Goal: Transaction & Acquisition: Purchase product/service

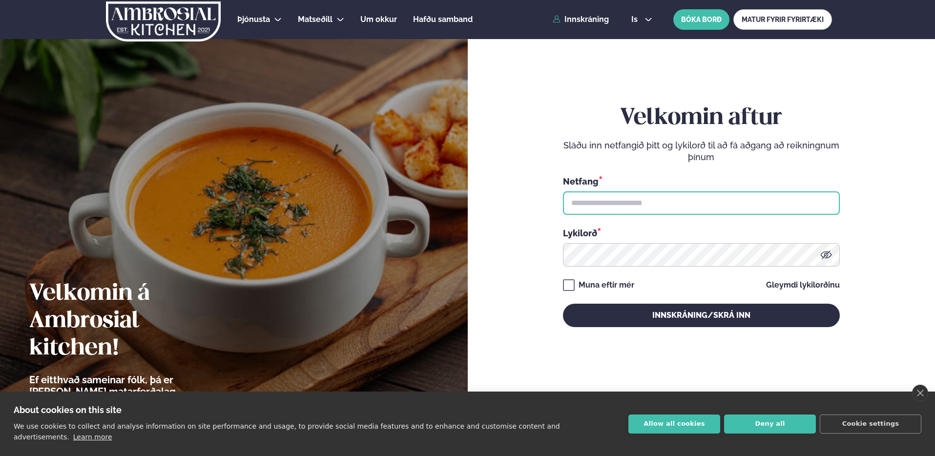
click at [689, 208] on input "text" at bounding box center [701, 202] width 277 height 23
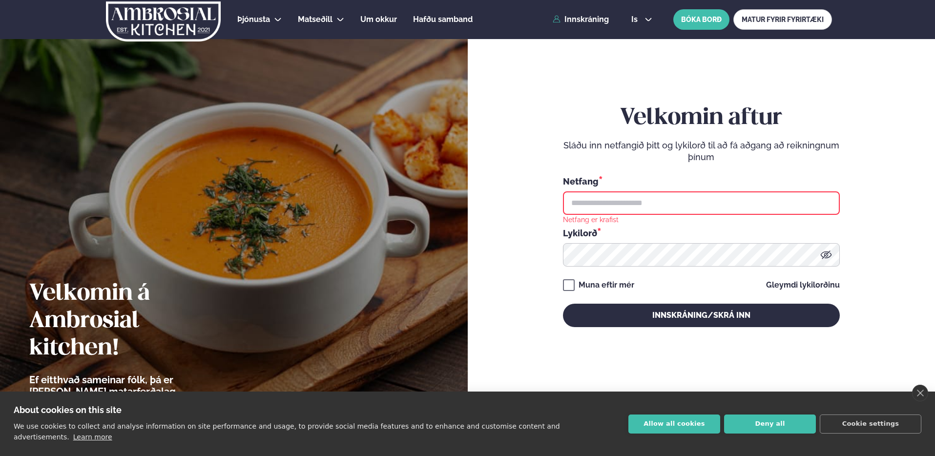
type input "**********"
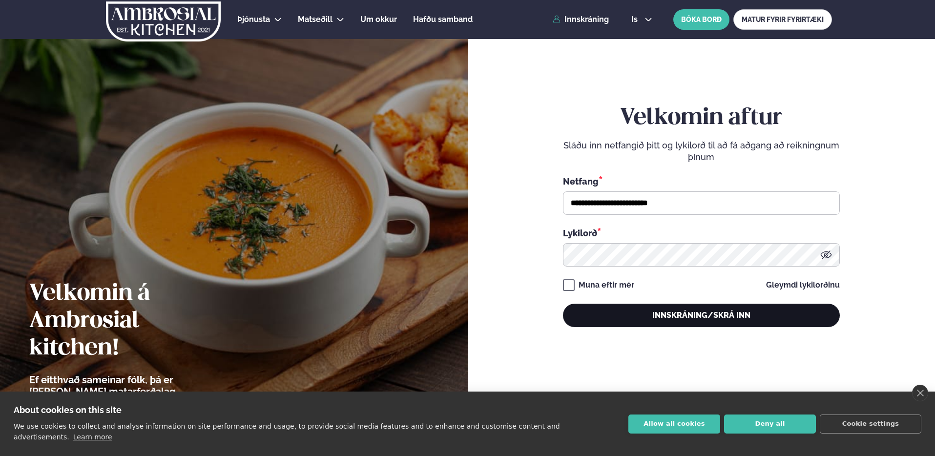
click at [656, 312] on button "Innskráning/Skrá inn" at bounding box center [701, 315] width 277 height 23
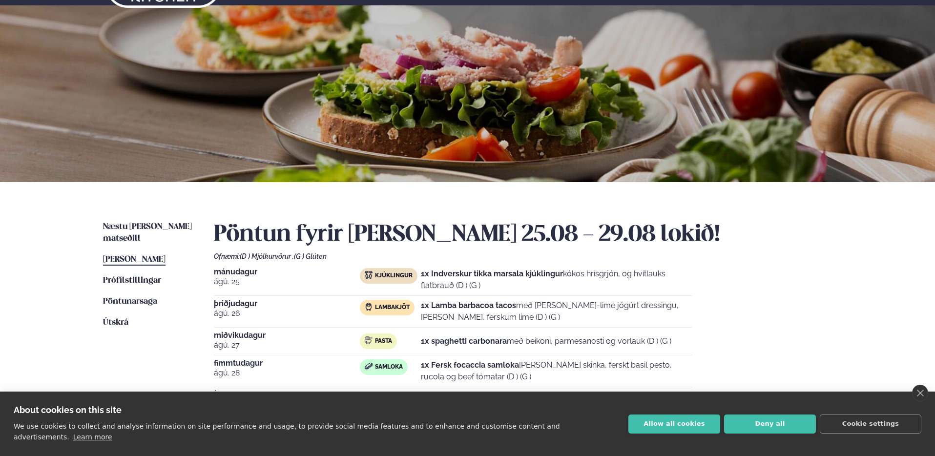
scroll to position [134, 0]
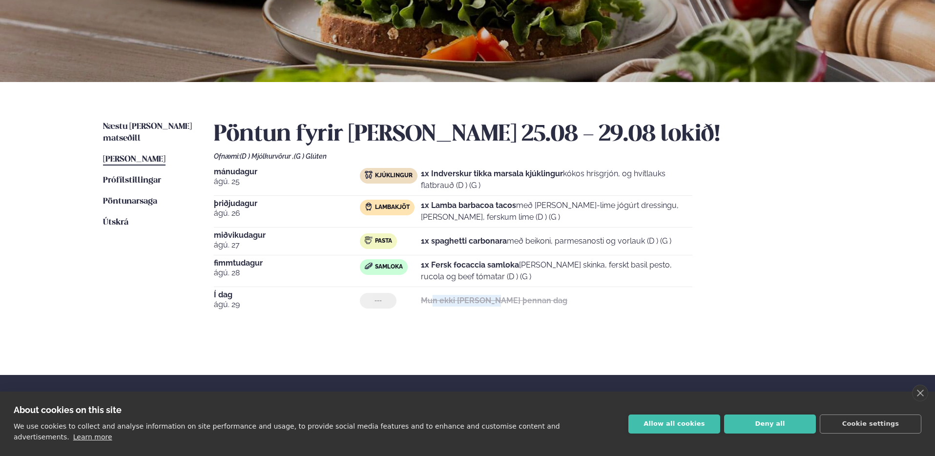
drag, startPoint x: 430, startPoint y: 300, endPoint x: 518, endPoint y: 302, distance: 88.4
click at [515, 303] on strong "Mun ekki [PERSON_NAME] þennan dag" at bounding box center [494, 300] width 146 height 9
click at [518, 302] on strong "Mun ekki [PERSON_NAME] þennan dag" at bounding box center [494, 300] width 146 height 9
click at [142, 125] on span "Næstu [PERSON_NAME] matseðill" at bounding box center [147, 133] width 89 height 20
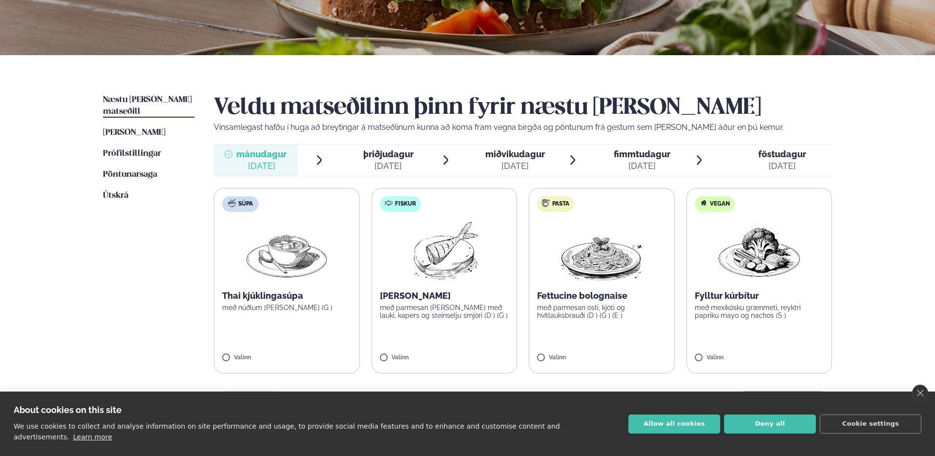
scroll to position [190, 0]
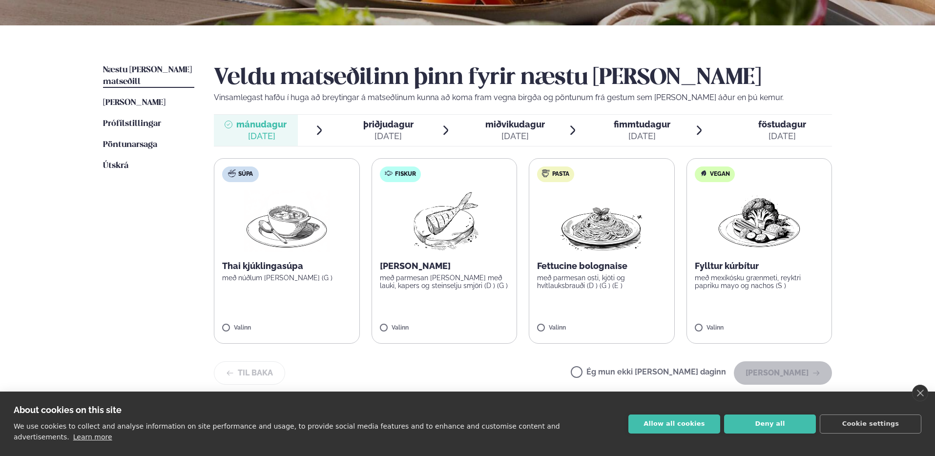
click at [395, 137] on div "[DATE]" at bounding box center [388, 136] width 50 height 12
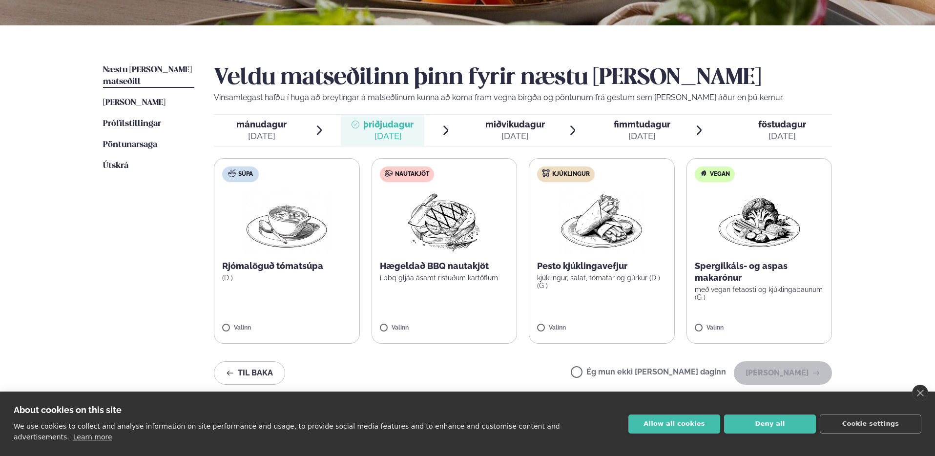
click at [613, 253] on label "Kjúklingur Pesto kjúklingavefjur kjúklingur, salat, tómatar og gúrkur (D ) (G )…" at bounding box center [602, 250] width 146 height 185
click at [778, 365] on button "[PERSON_NAME]" at bounding box center [783, 372] width 98 height 23
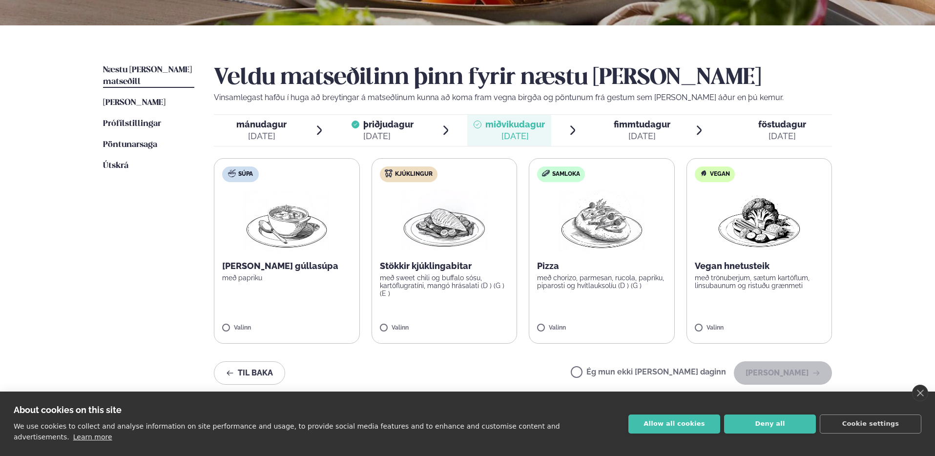
click at [460, 284] on p "með sweet chili og buffalo sósu, kartöflugratíni, mangó hrásalati (D ) (G ) (E )" at bounding box center [444, 285] width 129 height 23
click at [788, 369] on button "[PERSON_NAME]" at bounding box center [783, 372] width 98 height 23
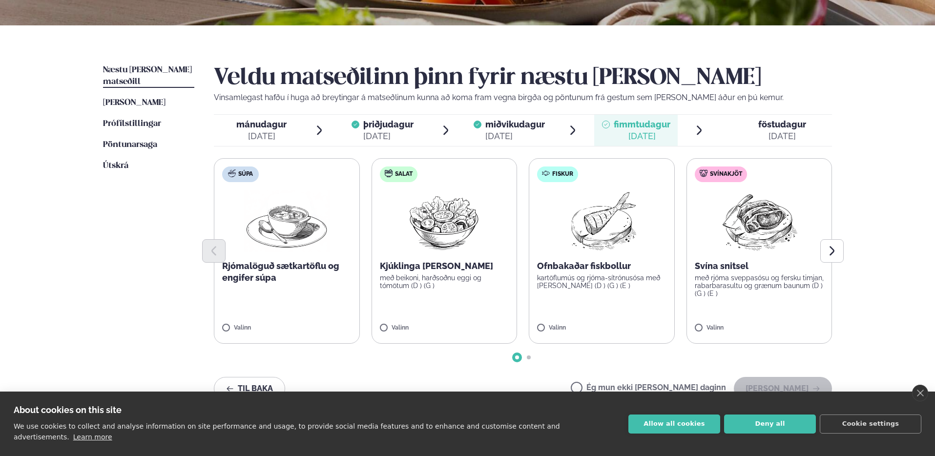
click at [428, 262] on div at bounding box center [523, 250] width 618 height 23
click at [428, 278] on p "með beikoni, harðsoðnu eggi og tómötum (D ) (G )" at bounding box center [444, 282] width 129 height 16
click at [788, 386] on button "[PERSON_NAME]" at bounding box center [783, 388] width 98 height 23
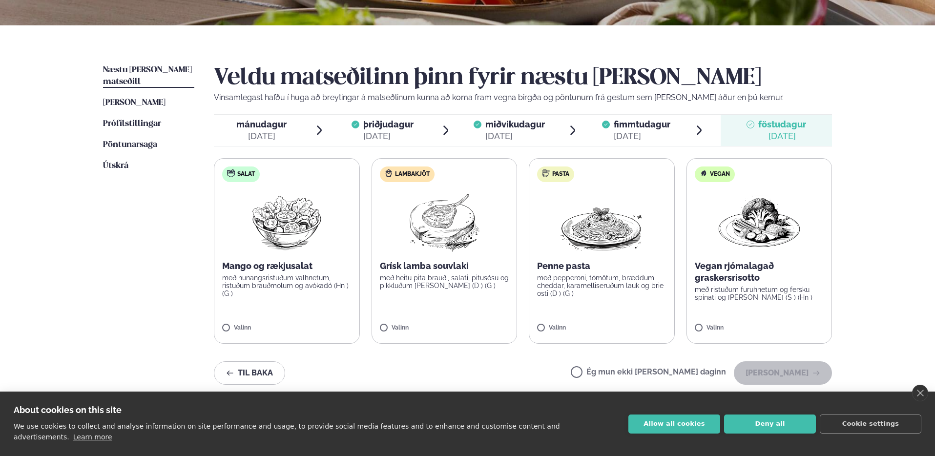
click at [601, 282] on p "með pepperoni, tómötum, bræddum cheddar, karamelliseruðum lauk og brie osti (D …" at bounding box center [601, 285] width 129 height 23
click at [783, 369] on button "[PERSON_NAME]" at bounding box center [783, 372] width 98 height 23
